Goal: Complete application form

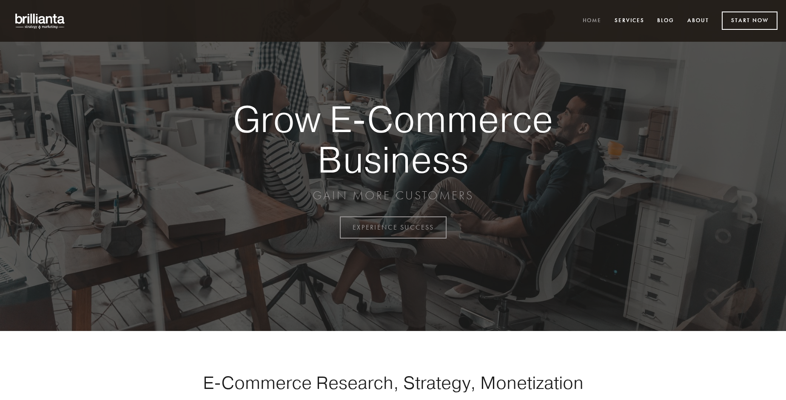
scroll to position [2231, 0]
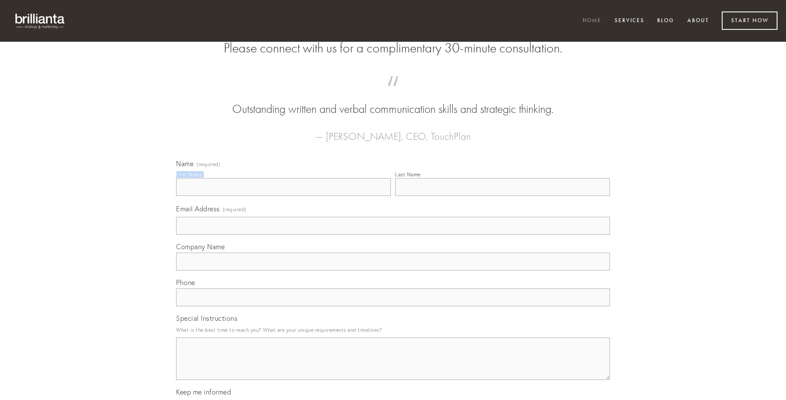
type input "[PERSON_NAME]"
click at [503, 196] on input "Last Name" at bounding box center [502, 187] width 215 height 18
type input "[PERSON_NAME]"
click at [393, 234] on input "Email Address (required)" at bounding box center [393, 226] width 434 height 18
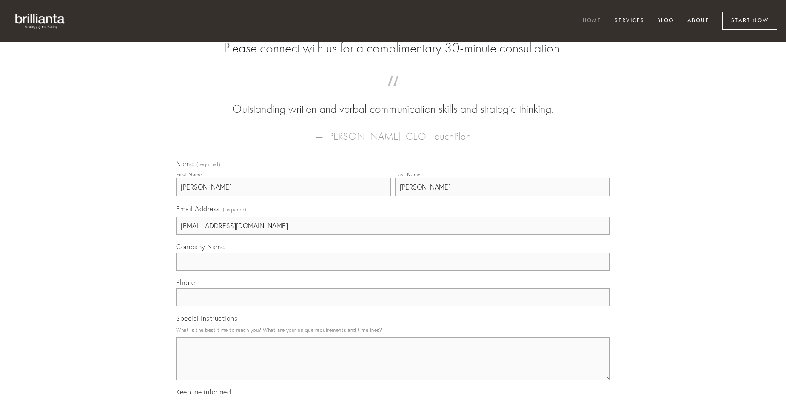
type input "[EMAIL_ADDRESS][DOMAIN_NAME]"
click at [393, 270] on input "Company Name" at bounding box center [393, 261] width 434 height 18
type input "tunc"
click at [393, 306] on input "text" at bounding box center [393, 297] width 434 height 18
click at [393, 366] on textarea "Special Instructions" at bounding box center [393, 358] width 434 height 43
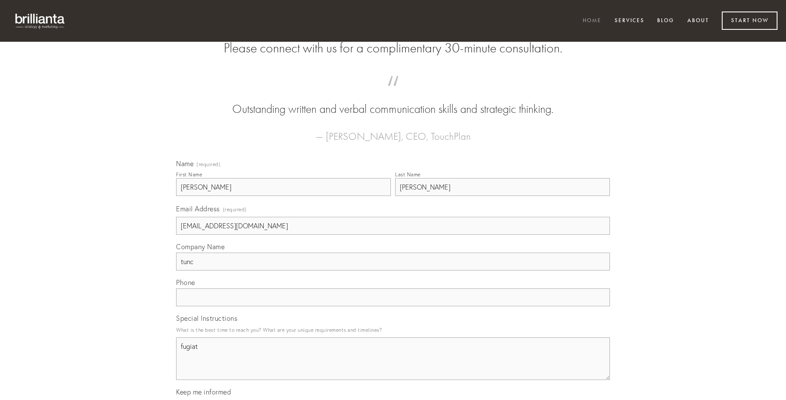
type textarea "fugiat"
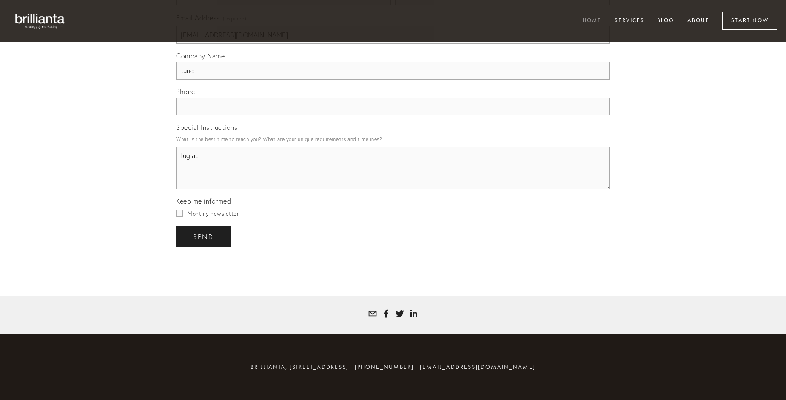
click at [204, 236] on span "send" at bounding box center [203, 237] width 21 height 8
